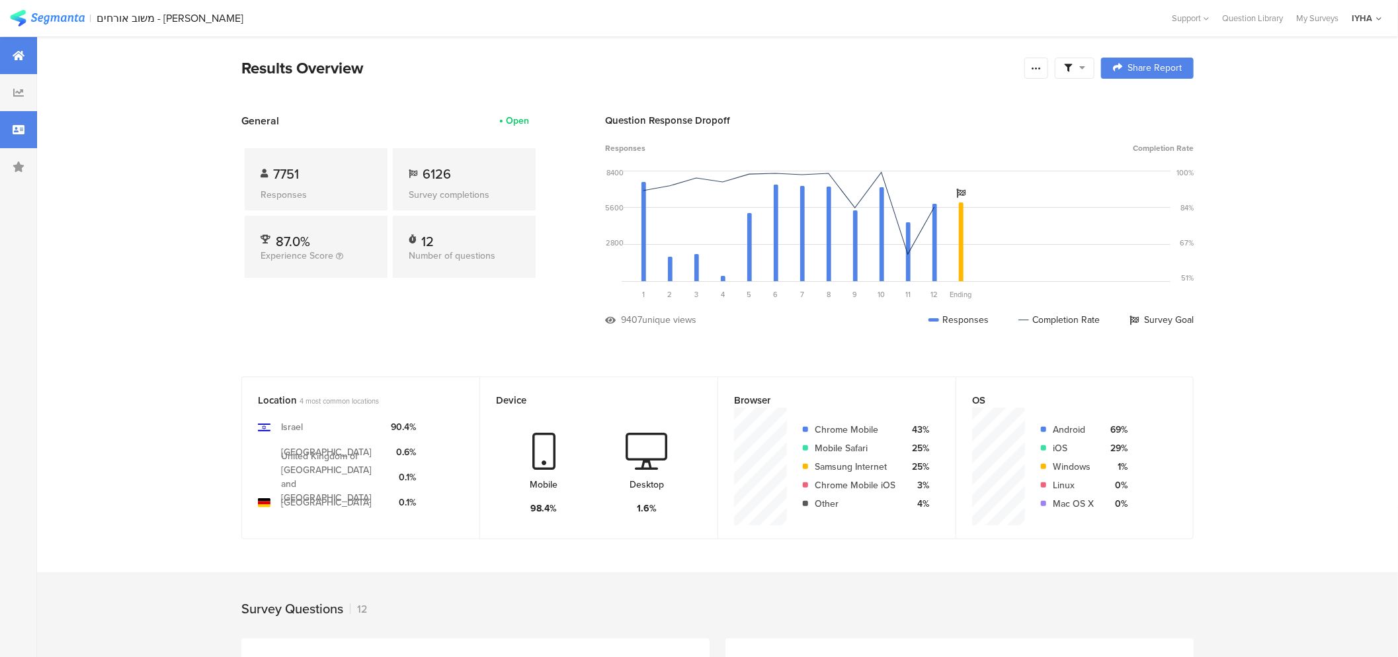
click at [9, 128] on div at bounding box center [18, 129] width 37 height 37
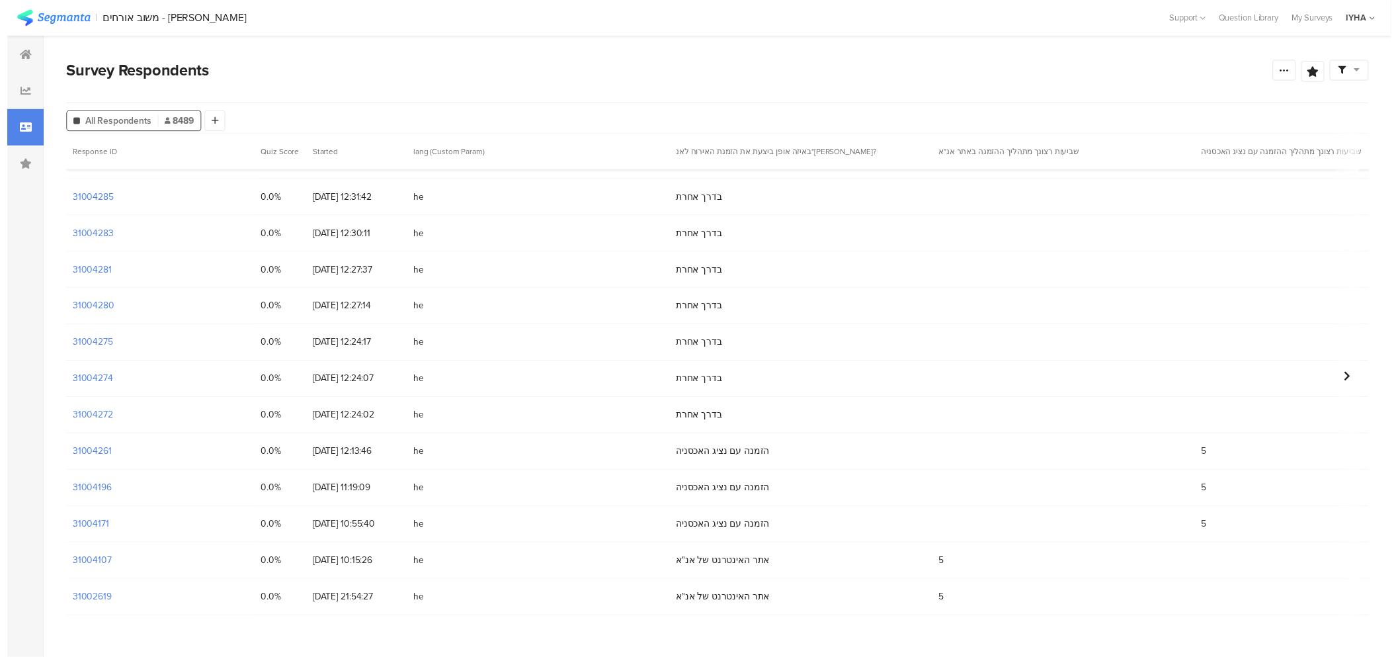
scroll to position [404, 0]
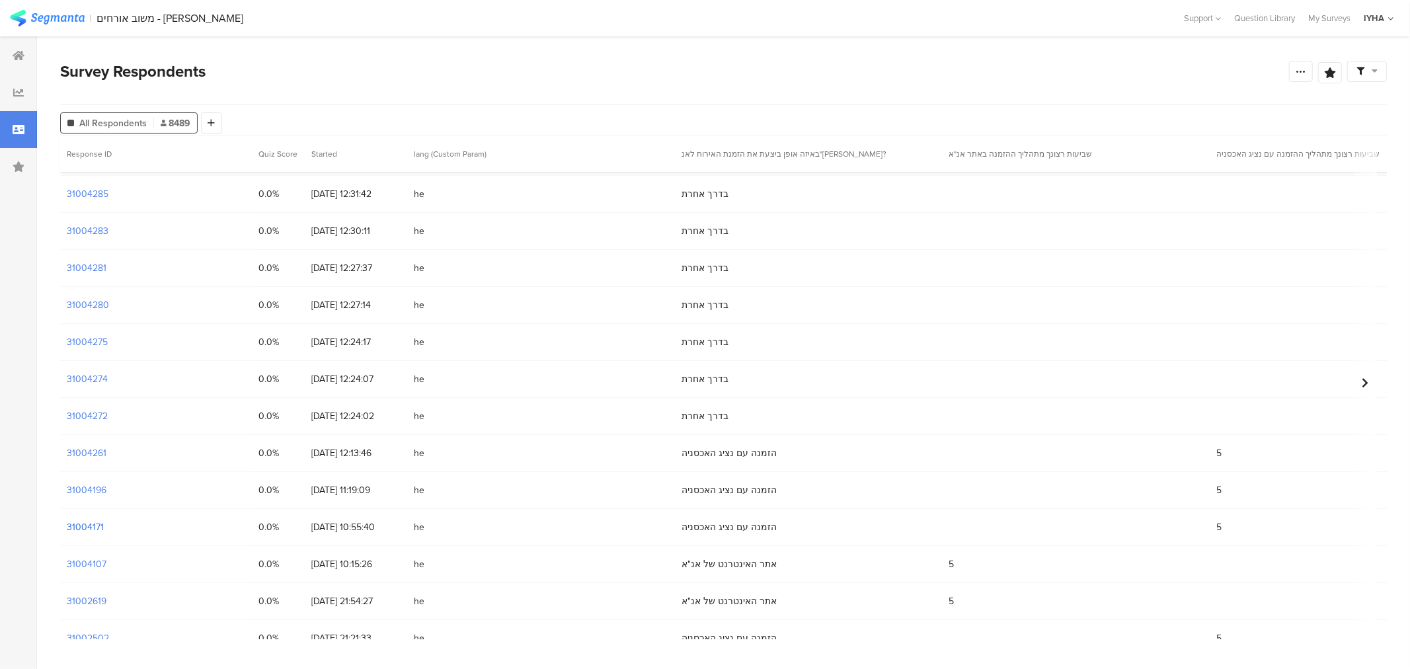
click at [99, 530] on section "31004171" at bounding box center [85, 527] width 37 height 14
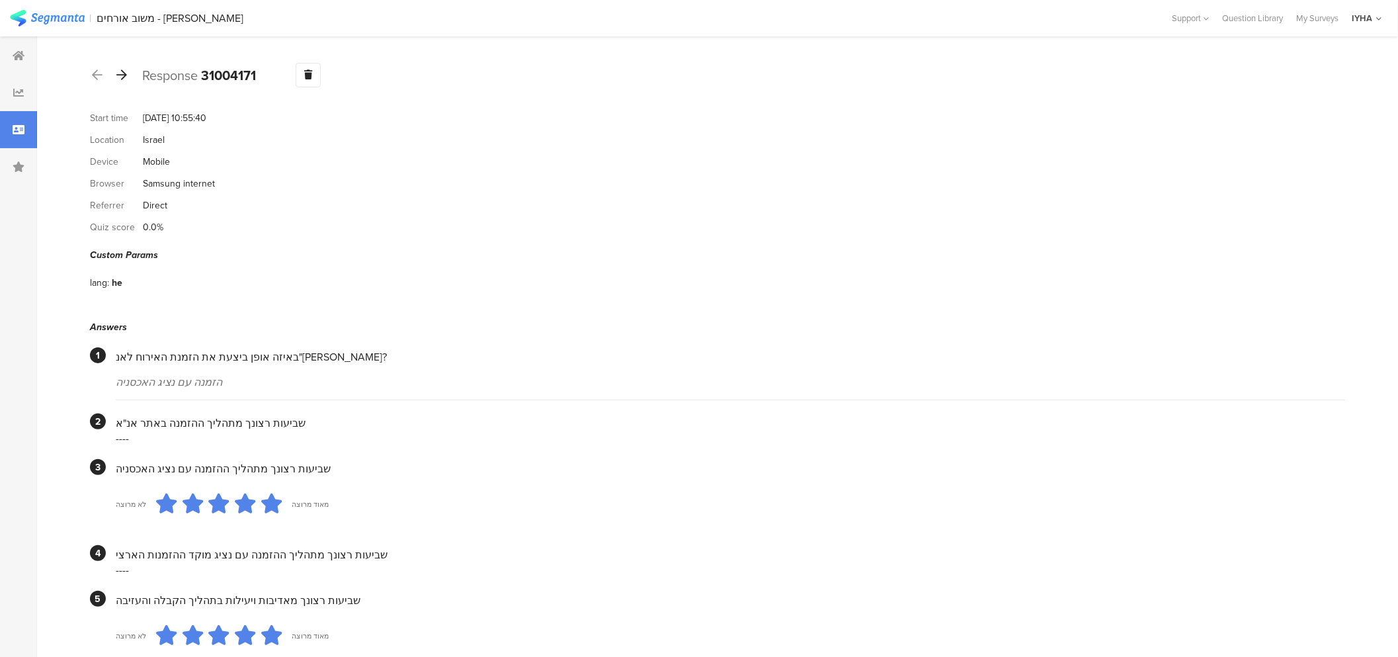
click at [122, 76] on icon at bounding box center [121, 75] width 11 height 12
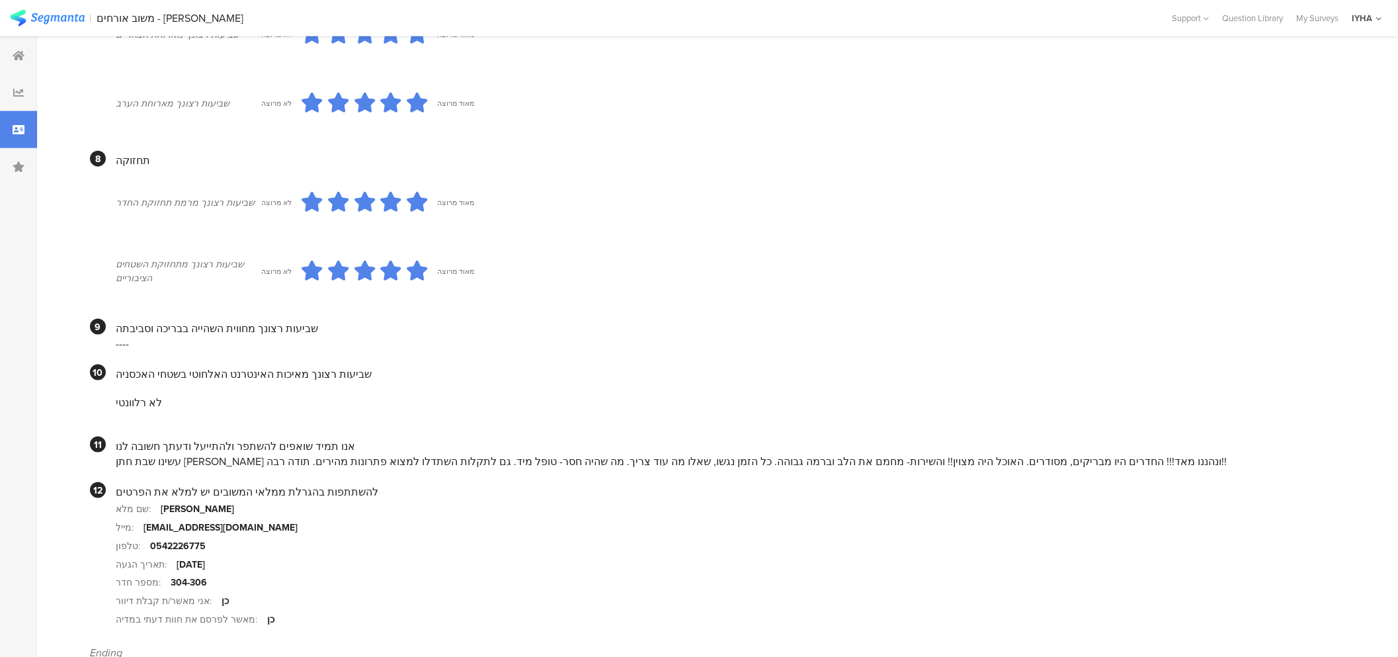
scroll to position [1076, 0]
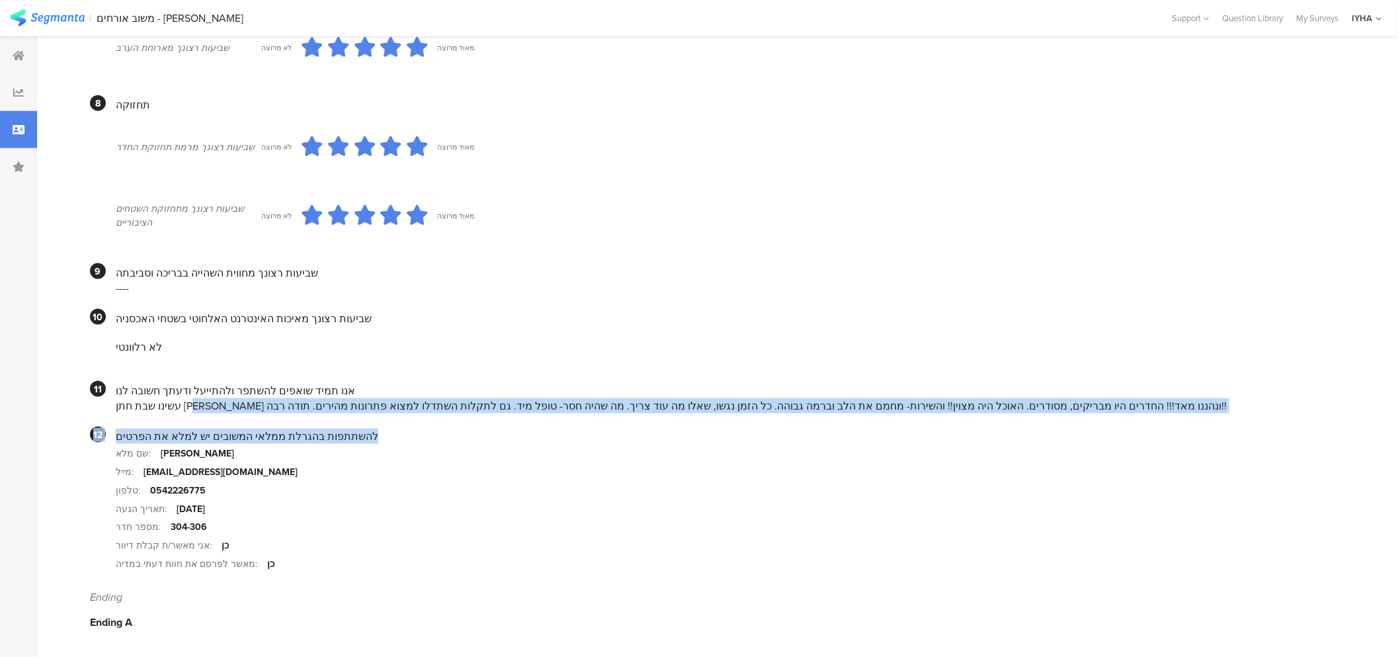
drag, startPoint x: 1055, startPoint y: 407, endPoint x: 386, endPoint y: 413, distance: 669.2
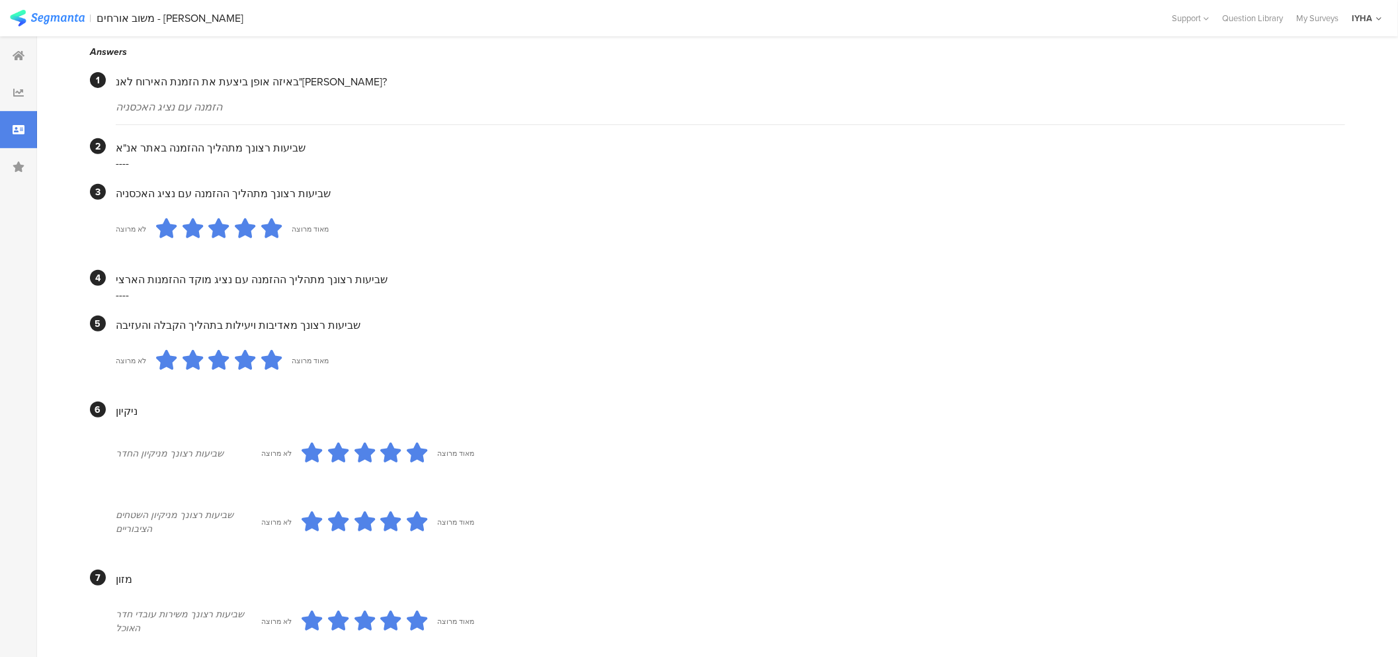
scroll to position [0, 0]
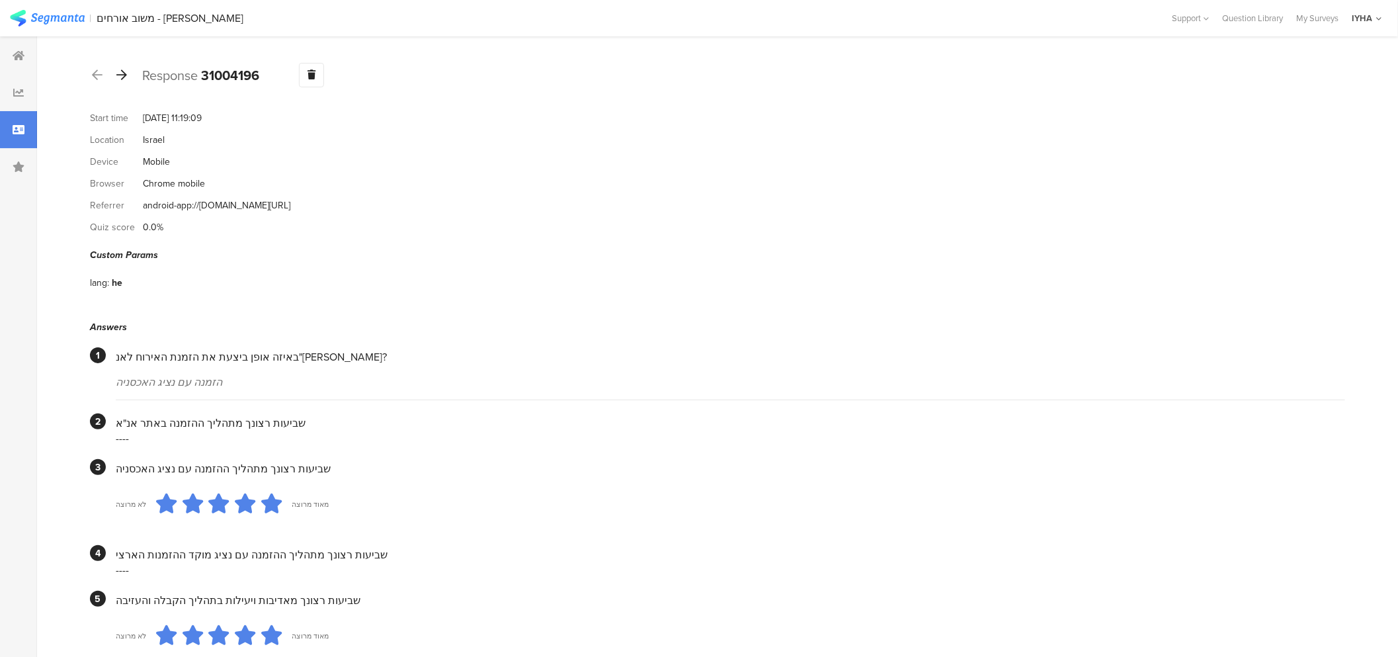
click at [124, 71] on icon at bounding box center [121, 75] width 11 height 12
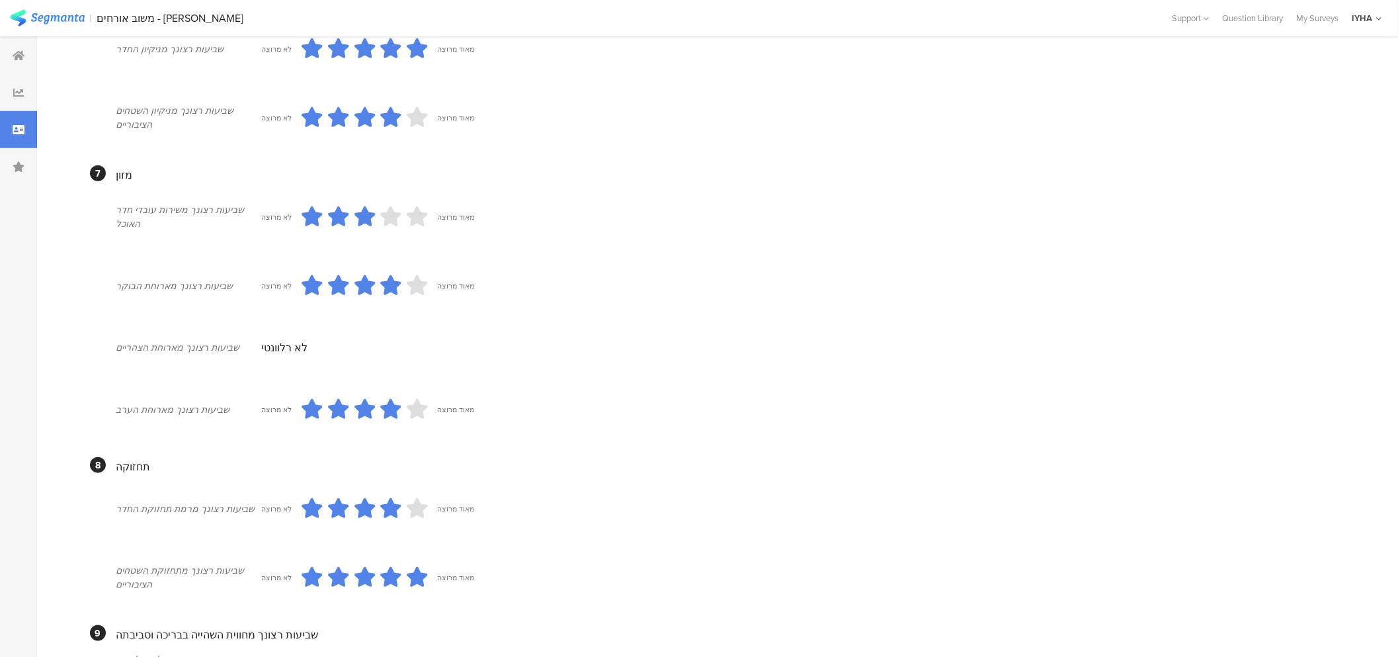
scroll to position [1065, 0]
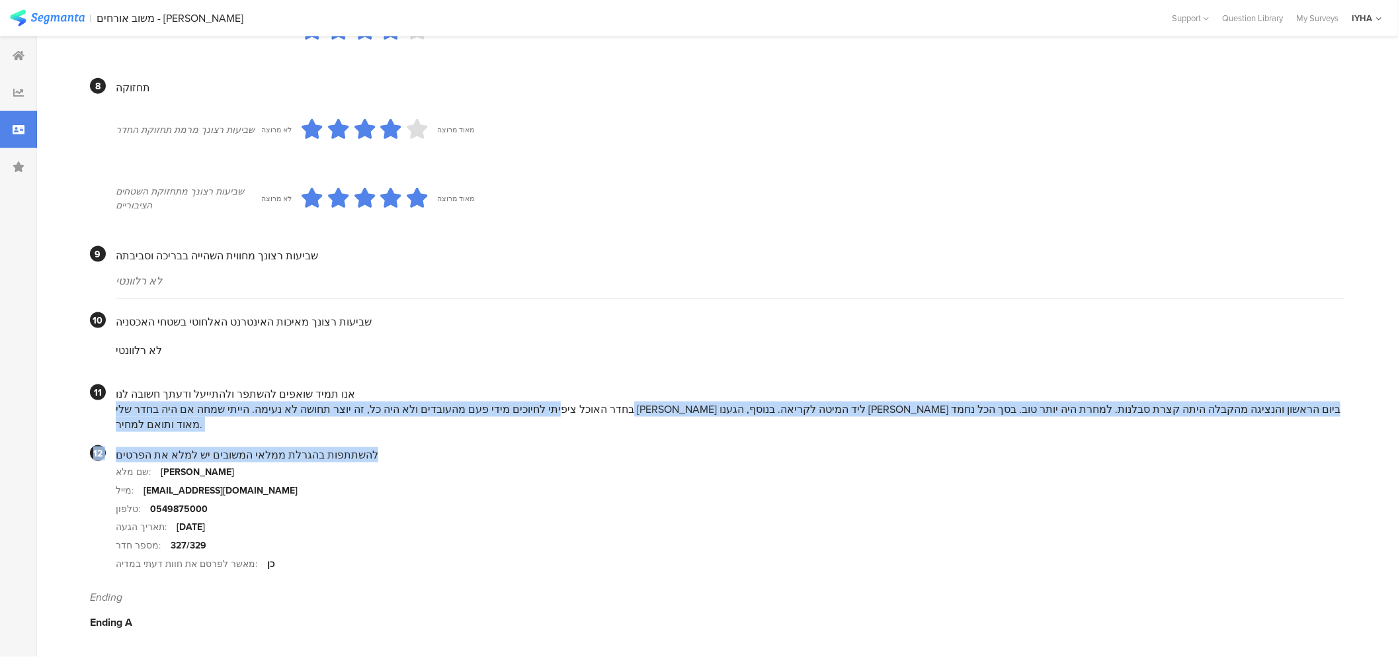
drag, startPoint x: 1182, startPoint y: 419, endPoint x: 780, endPoint y: 432, distance: 401.6
click at [779, 424] on div "בחדר האוכל ציפיתי לחיוכים מידי פעם מהעובדים ולא היה כל, זה יוצר תחושה לא נעימה.…" at bounding box center [730, 416] width 1229 height 30
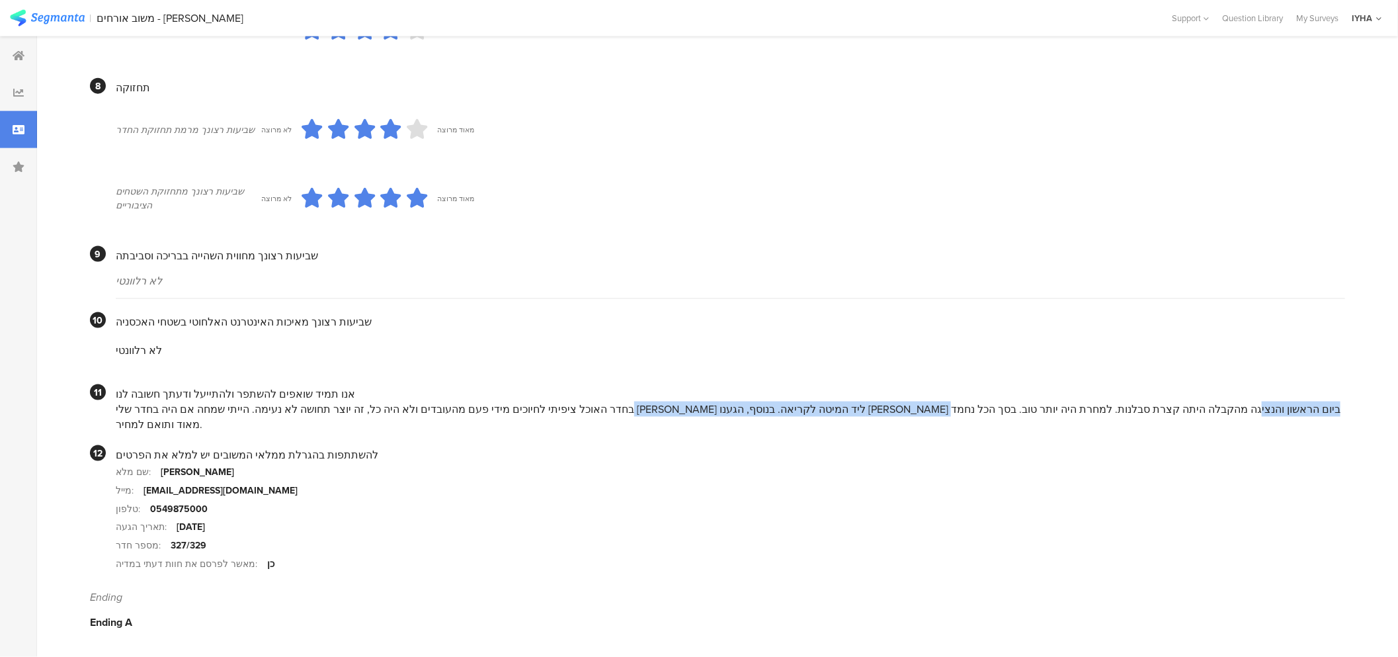
drag, startPoint x: 752, startPoint y: 425, endPoint x: 395, endPoint y: 419, distance: 357.8
click at [407, 422] on div "בחדר האוכל ציפיתי לחיוכים מידי פעם מהעובדים ולא היה כל, זה יוצר תחושה לא נעימה.…" at bounding box center [730, 416] width 1229 height 30
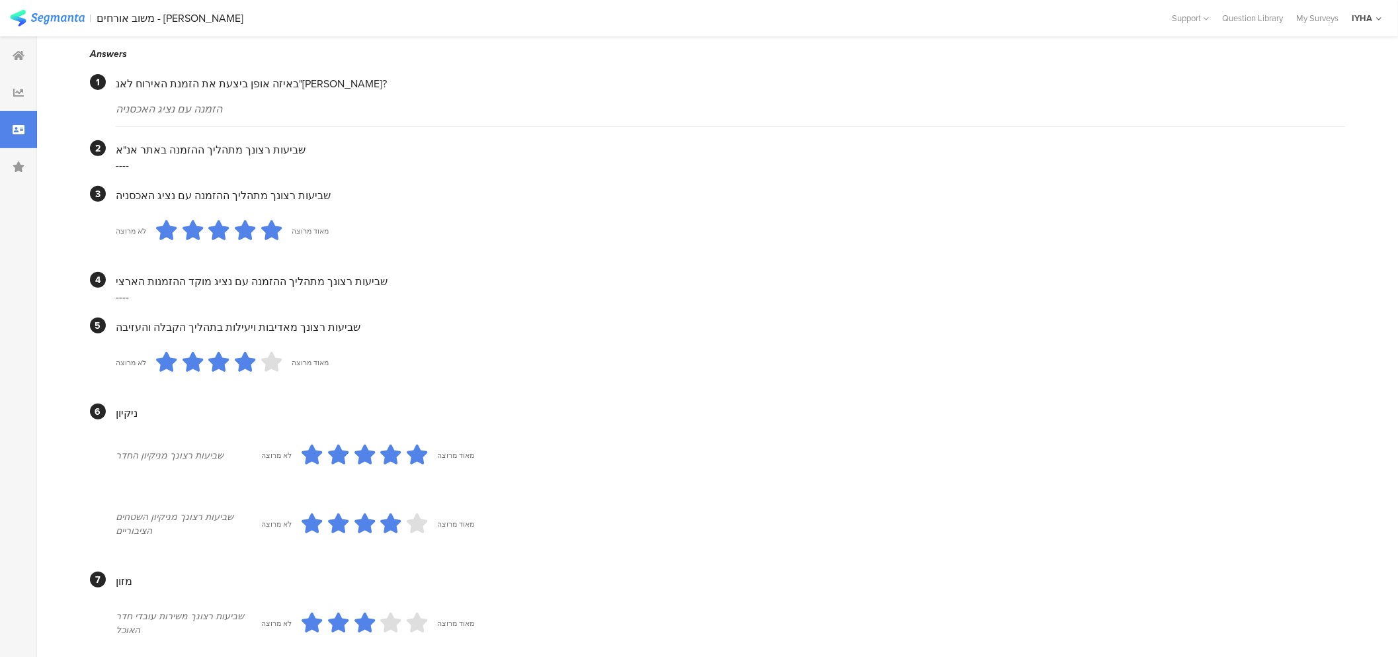
scroll to position [0, 0]
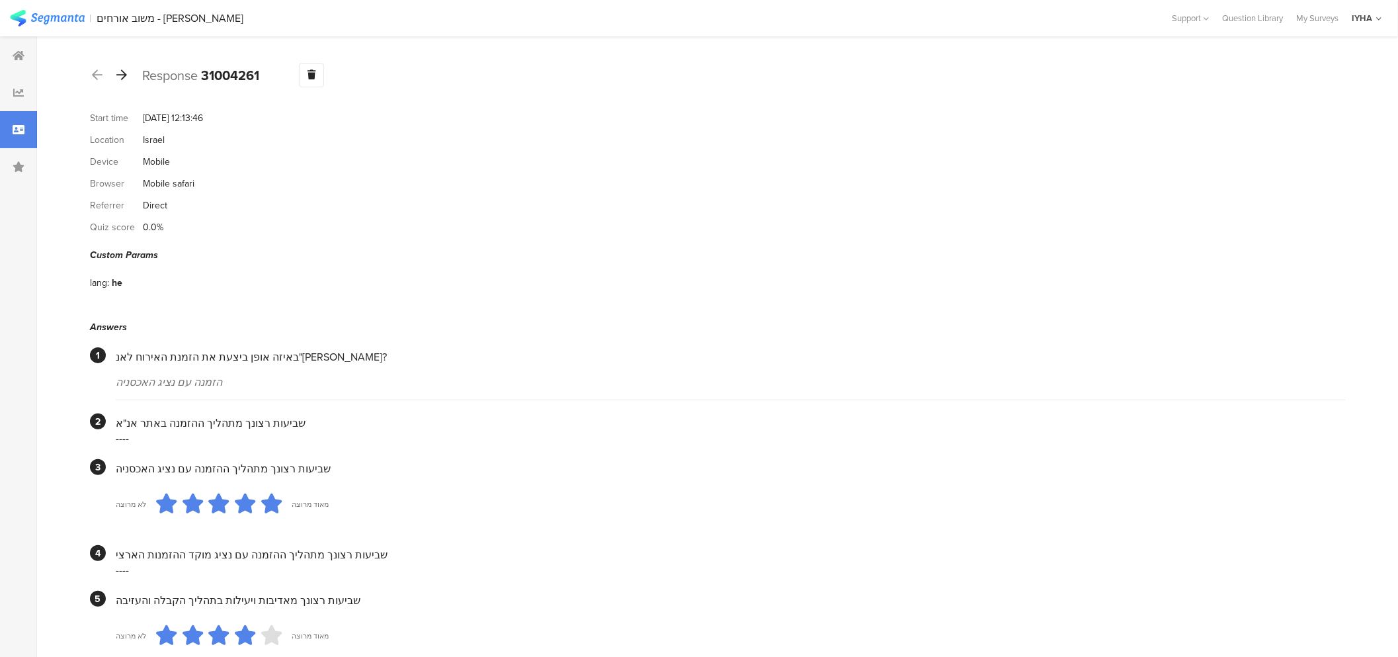
click at [124, 71] on icon at bounding box center [121, 75] width 11 height 12
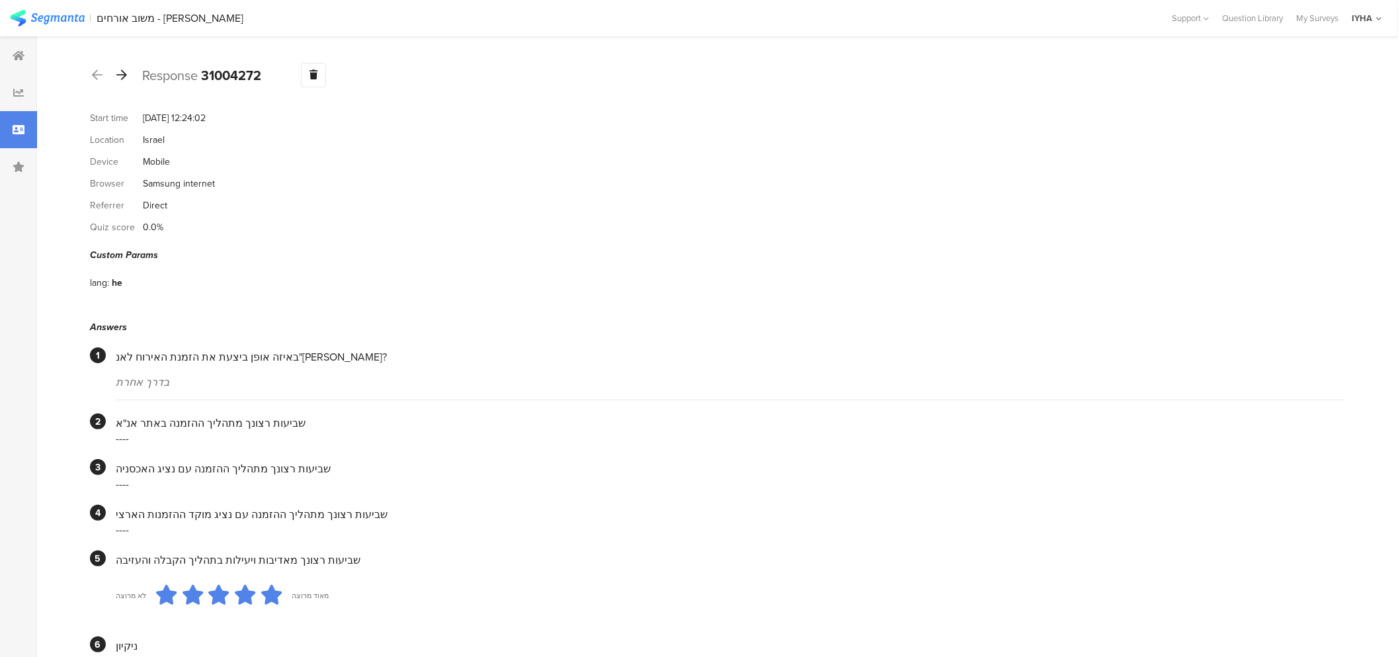
click at [121, 71] on icon at bounding box center [121, 75] width 11 height 12
click at [120, 77] on icon at bounding box center [121, 75] width 11 height 12
click at [124, 71] on icon at bounding box center [121, 75] width 11 height 12
click at [124, 75] on icon at bounding box center [121, 75] width 11 height 12
click at [124, 76] on icon at bounding box center [121, 75] width 11 height 12
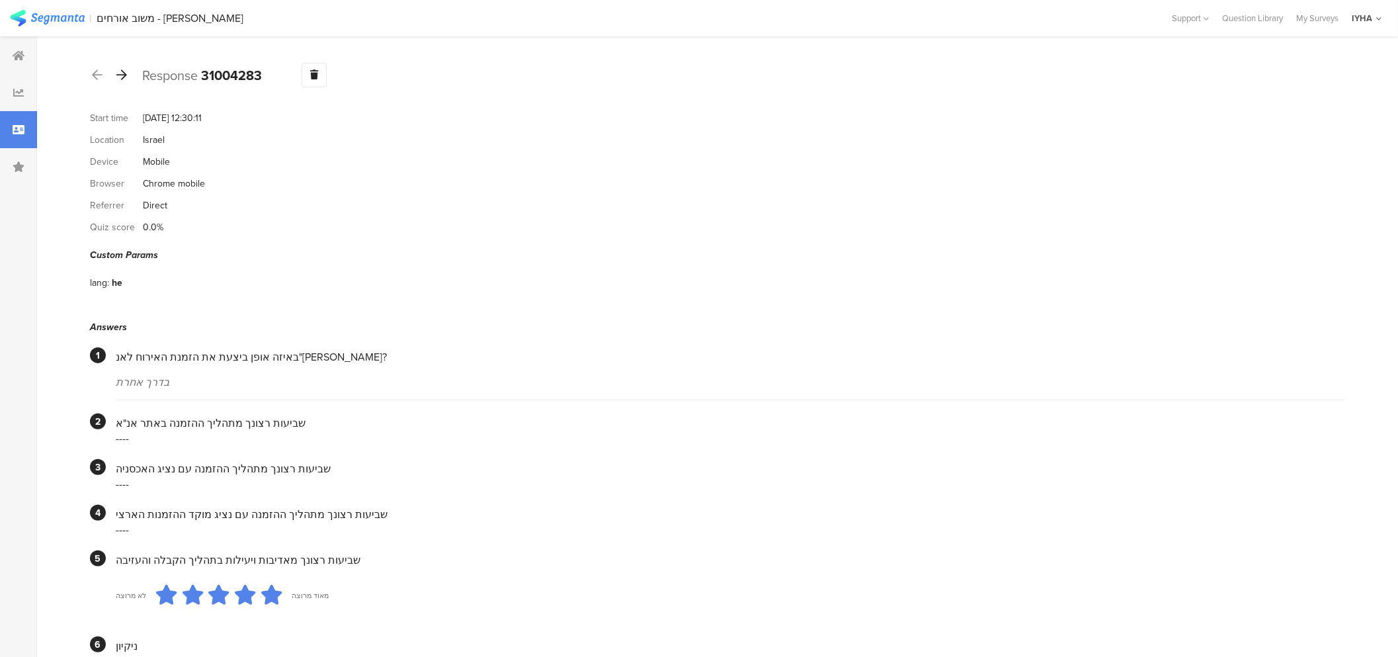
click at [123, 76] on icon at bounding box center [121, 75] width 11 height 12
click at [124, 76] on icon at bounding box center [121, 75] width 11 height 12
click at [124, 77] on icon at bounding box center [121, 75] width 11 height 12
click at [126, 75] on icon at bounding box center [121, 75] width 11 height 12
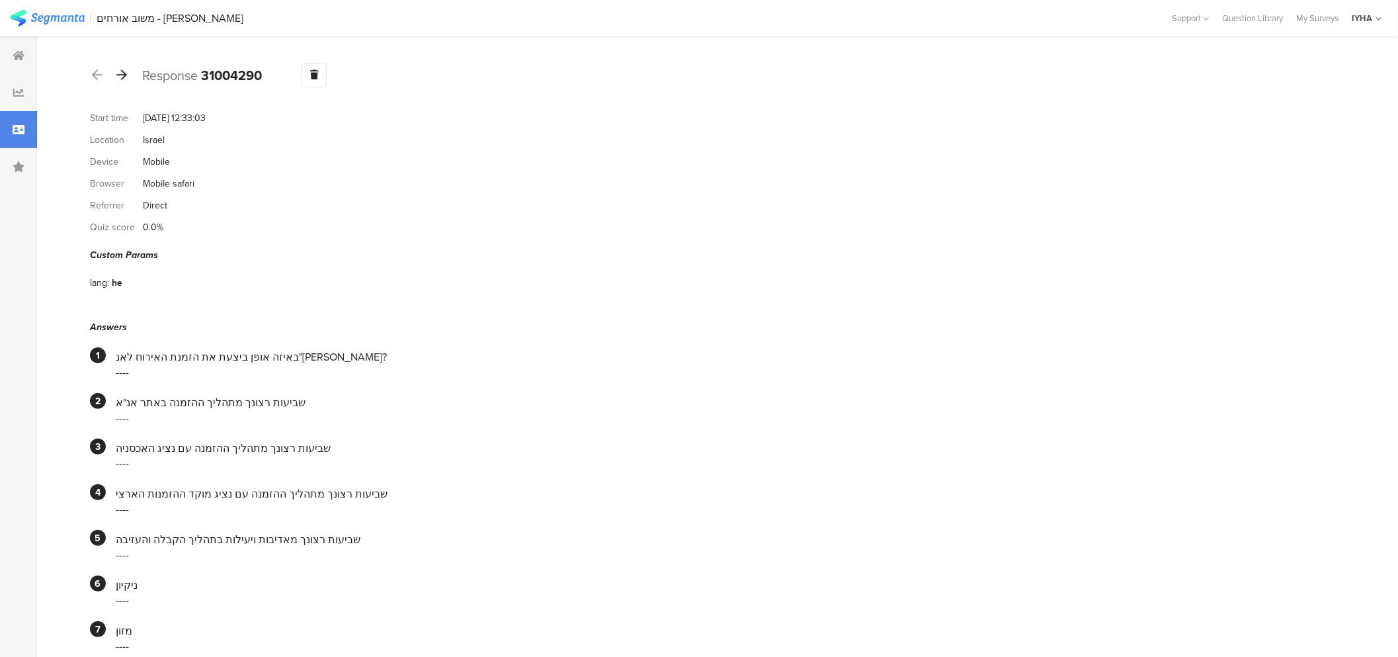
click at [122, 74] on icon at bounding box center [121, 75] width 11 height 12
click at [123, 71] on icon at bounding box center [121, 75] width 11 height 12
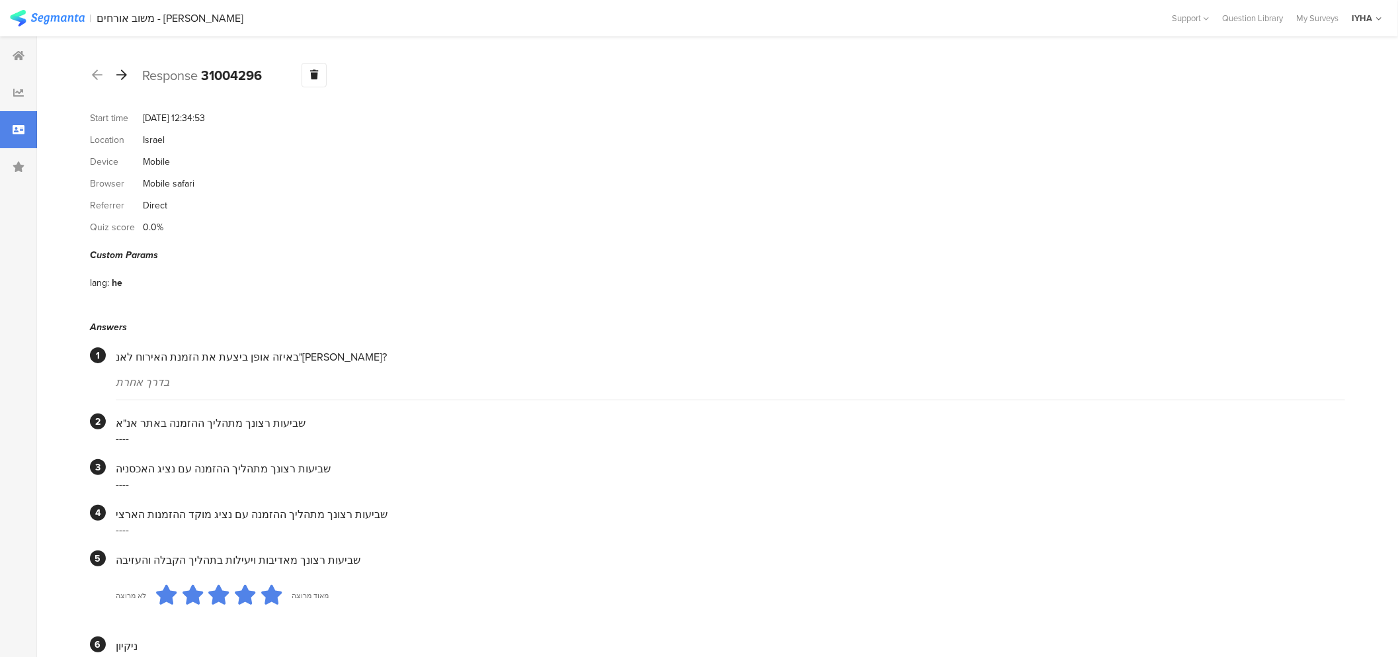
click at [121, 75] on icon at bounding box center [121, 75] width 11 height 12
click at [124, 77] on icon at bounding box center [121, 75] width 11 height 12
click at [122, 75] on icon at bounding box center [121, 75] width 11 height 12
click at [122, 73] on icon at bounding box center [121, 75] width 11 height 12
click at [121, 77] on icon at bounding box center [121, 75] width 11 height 12
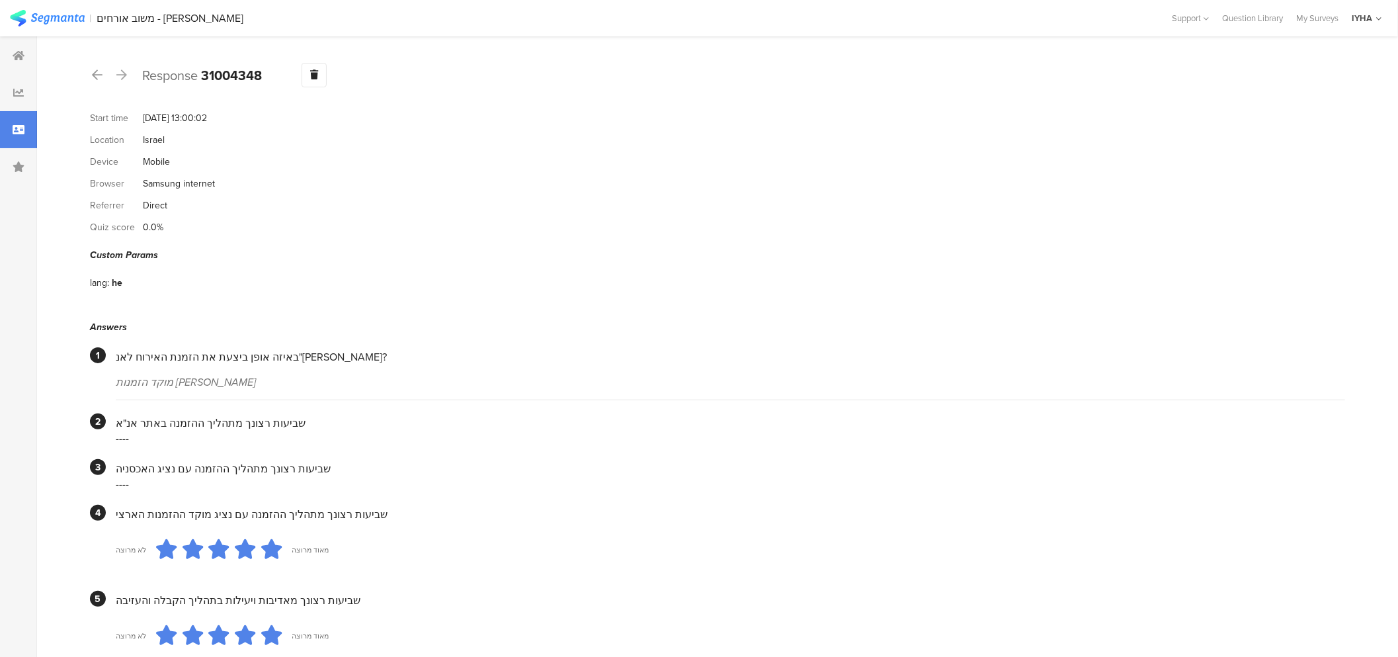
click at [121, 76] on icon at bounding box center [121, 75] width 11 height 12
click at [126, 69] on icon at bounding box center [121, 75] width 11 height 12
